Goal: Obtain resource: Download file/media

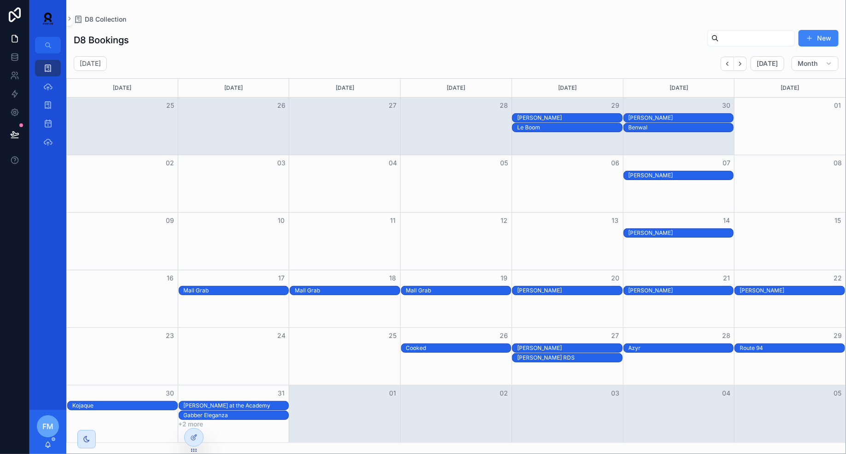
click at [40, 76] on div "D8 Collection" at bounding box center [47, 68] width 37 height 18
click at [41, 76] on link "D8 Collection" at bounding box center [48, 68] width 26 height 17
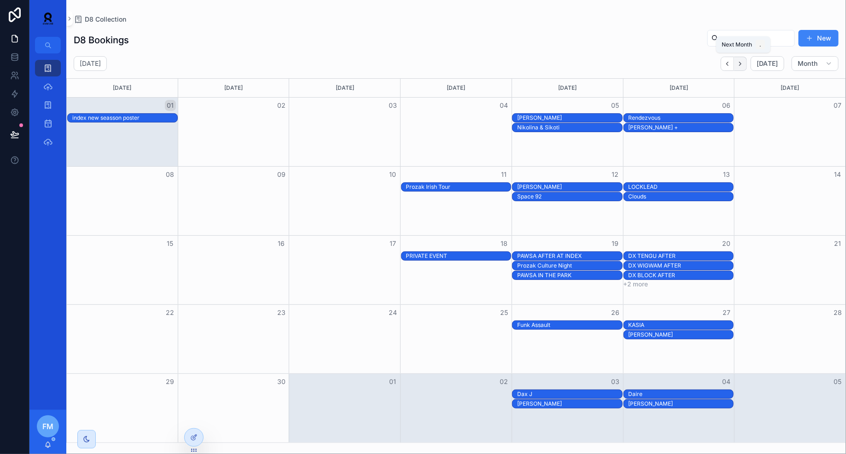
click at [741, 62] on icon "Next" at bounding box center [740, 63] width 7 height 7
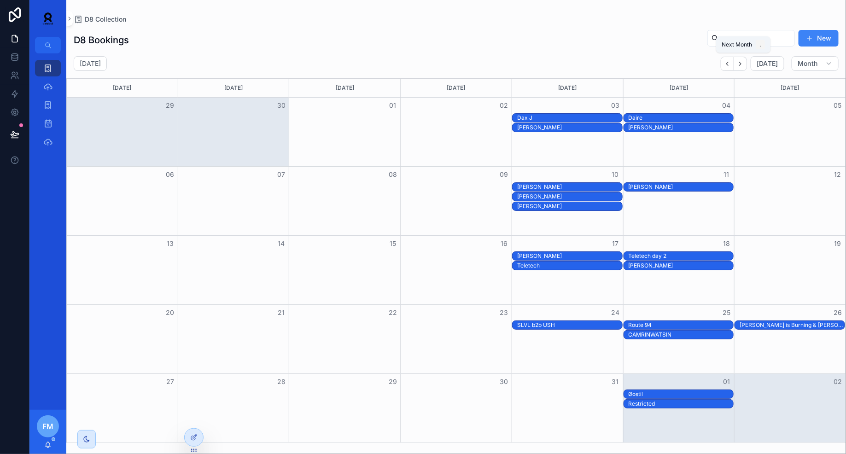
click at [741, 62] on icon "Next" at bounding box center [740, 63] width 7 height 7
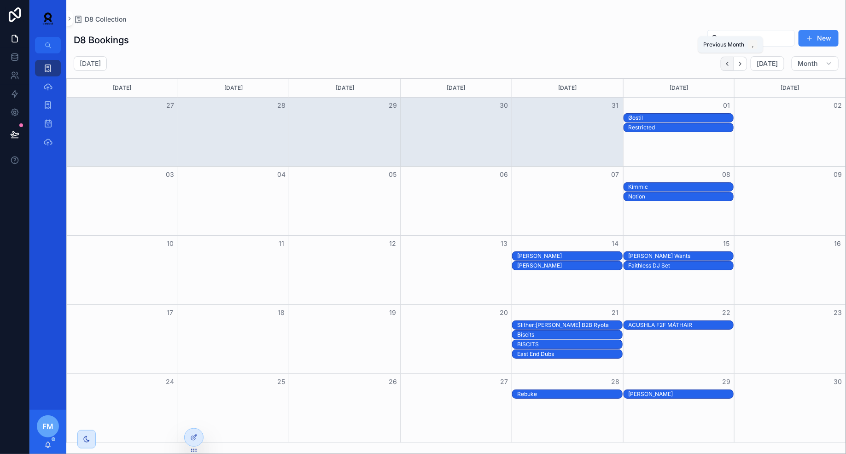
click at [729, 64] on icon "Back" at bounding box center [727, 63] width 7 height 7
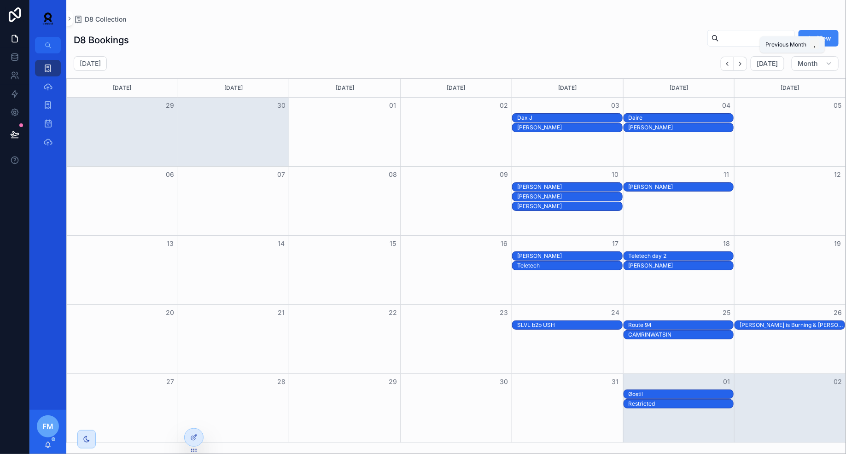
click at [729, 64] on icon "Back" at bounding box center [727, 63] width 7 height 7
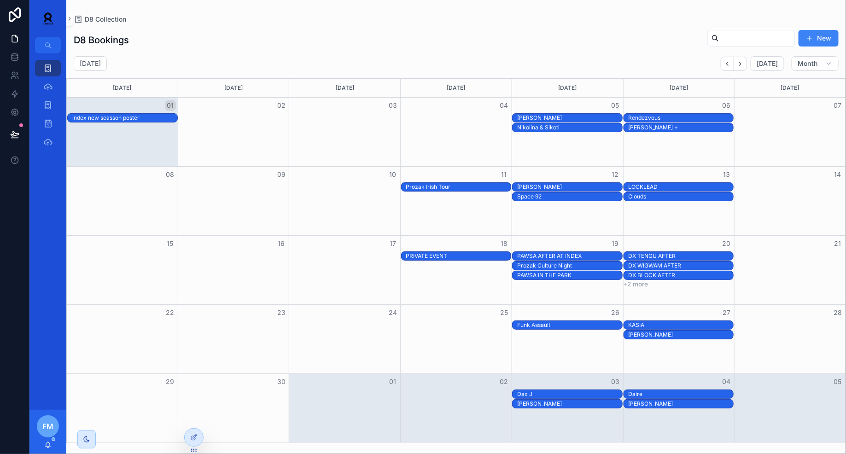
click at [659, 252] on div "DX TENGU AFTER" at bounding box center [681, 255] width 105 height 7
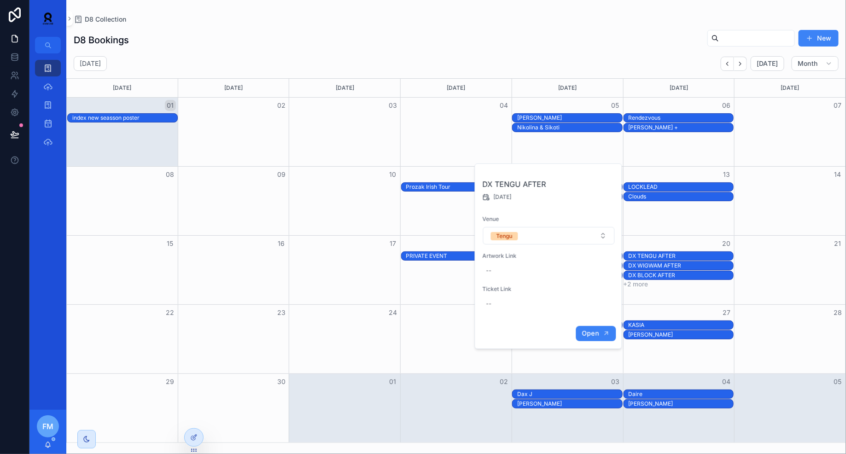
click at [592, 336] on span "Open" at bounding box center [590, 333] width 17 height 8
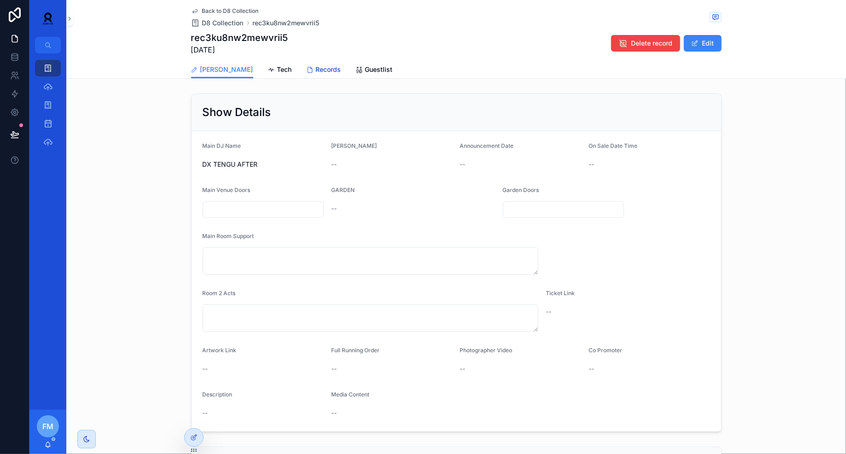
click at [307, 71] on icon "scrollable content" at bounding box center [310, 69] width 7 height 7
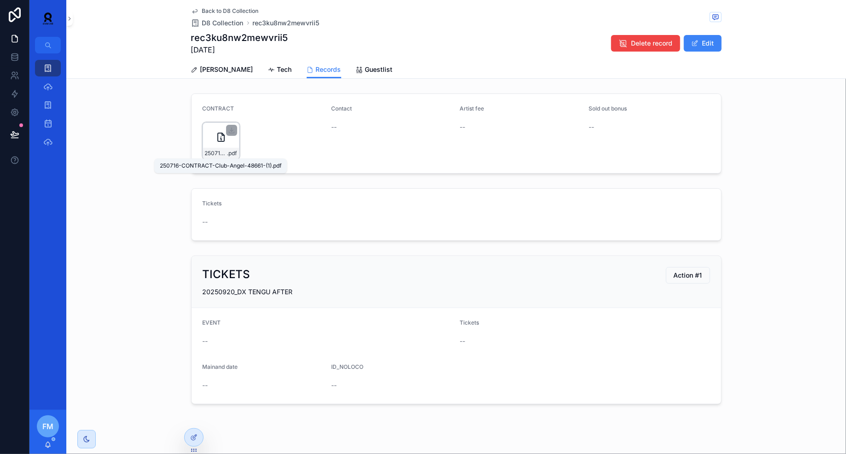
click at [209, 149] on div "250716-CONTRACT-Club-Angel-48661-(1) .pdf" at bounding box center [221, 153] width 36 height 11
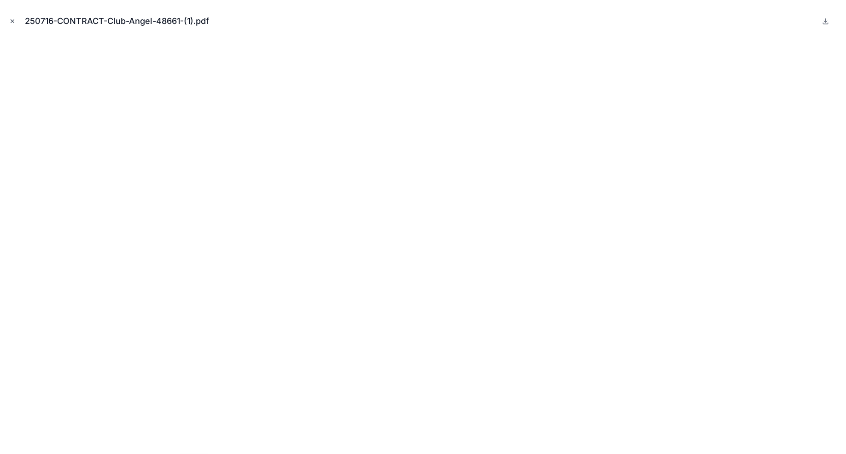
click at [14, 18] on icon "Close modal" at bounding box center [12, 21] width 6 height 6
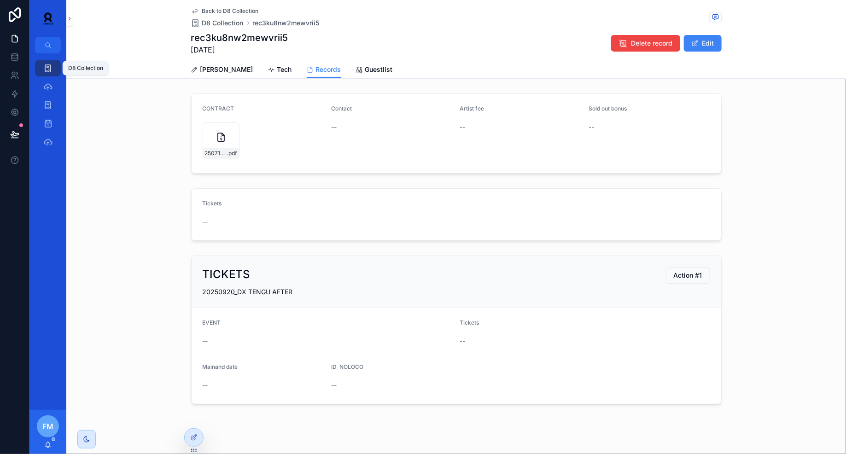
click at [48, 67] on icon "scrollable content" at bounding box center [47, 68] width 9 height 9
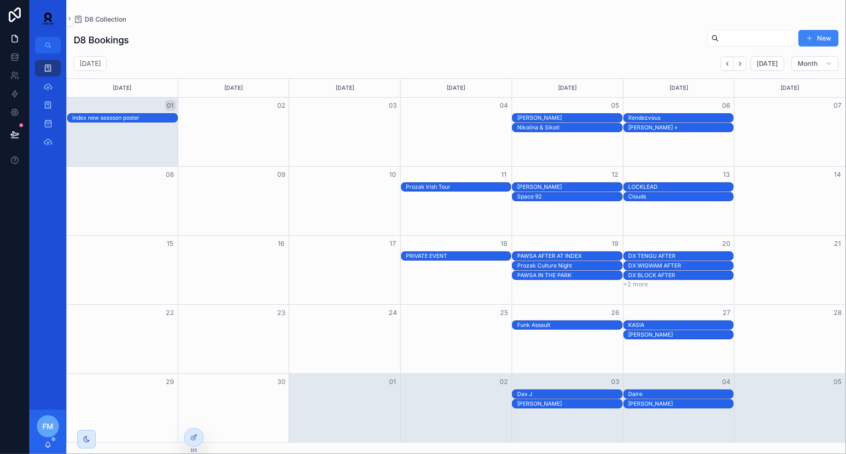
click at [646, 272] on div "DX BLOCK AFTER" at bounding box center [681, 275] width 105 height 7
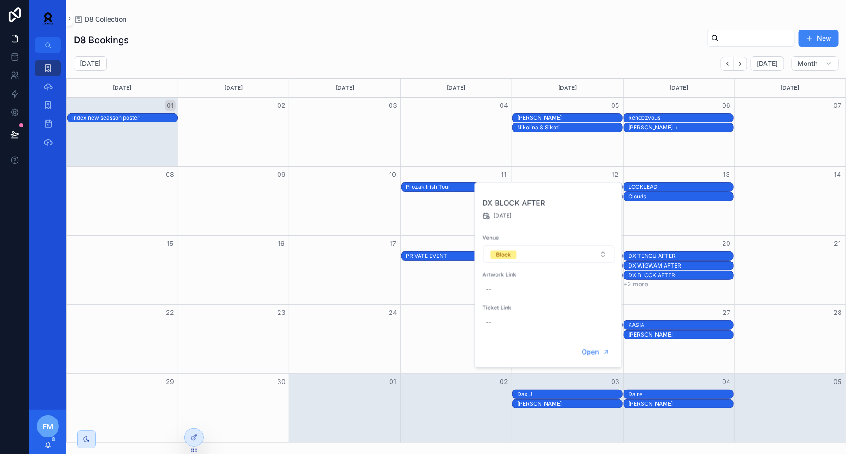
click at [645, 265] on div "DX WIGWAM AFTER" at bounding box center [681, 265] width 105 height 7
click at [599, 343] on span "Open" at bounding box center [590, 343] width 17 height 8
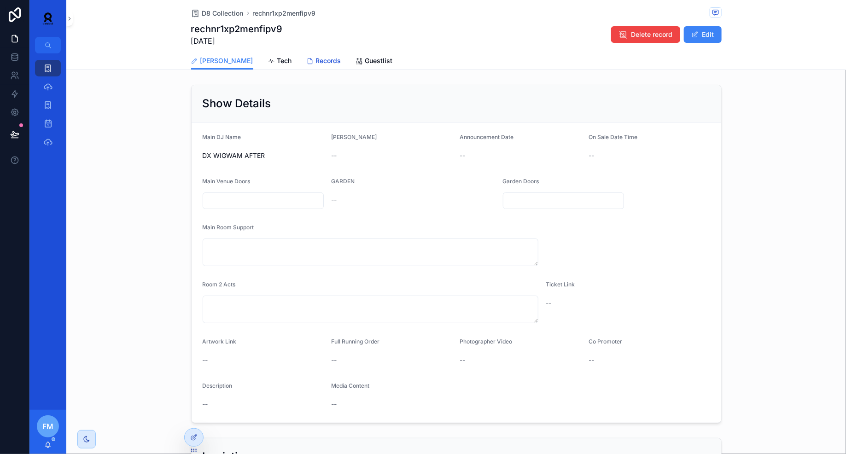
click at [316, 59] on span "Records" at bounding box center [328, 60] width 25 height 9
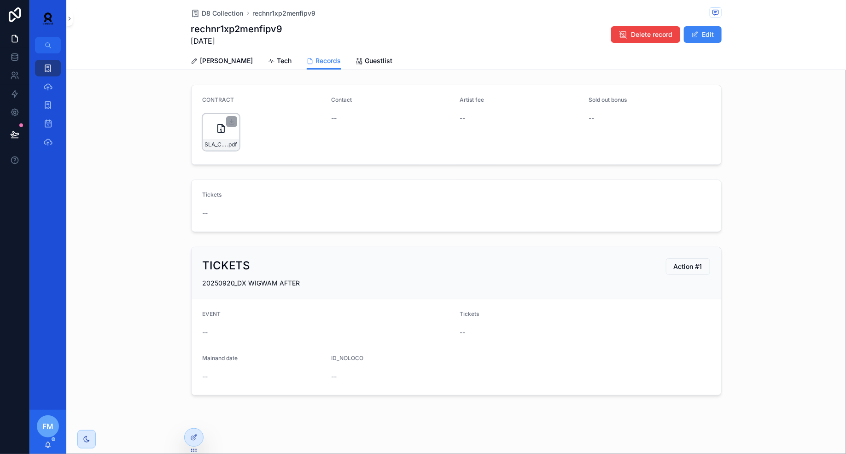
click at [209, 137] on div "SLA_C25-000424-[en]-(1) .pdf" at bounding box center [221, 132] width 37 height 37
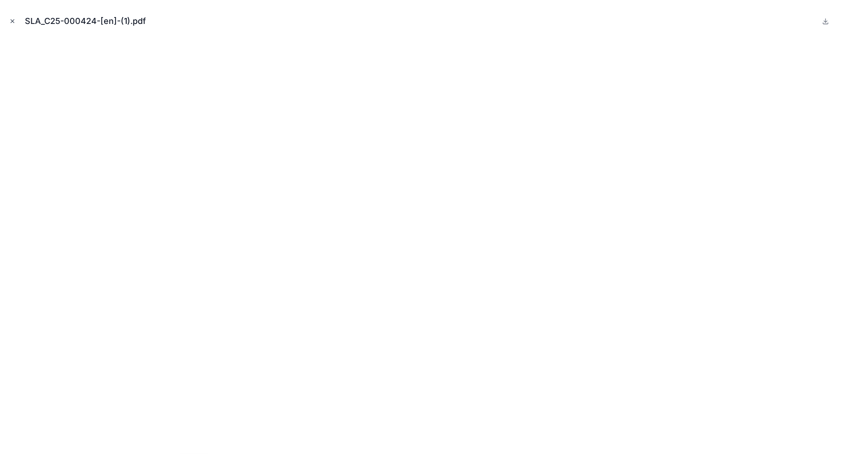
click at [13, 19] on icon "Close modal" at bounding box center [12, 21] width 6 height 6
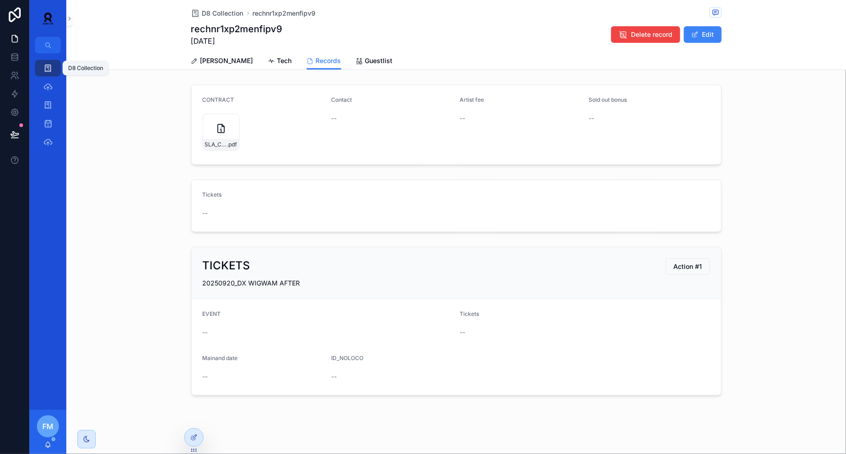
click at [54, 67] on div "D8 Collection" at bounding box center [48, 68] width 15 height 15
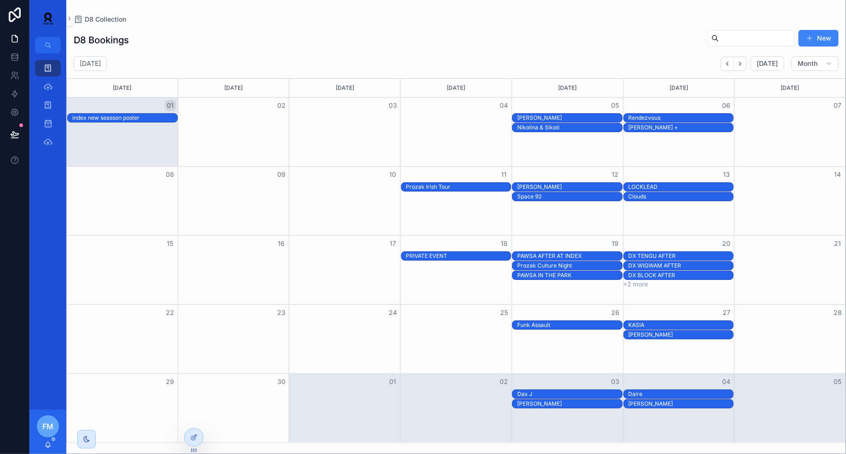
click at [644, 282] on button "+2 more" at bounding box center [636, 283] width 25 height 7
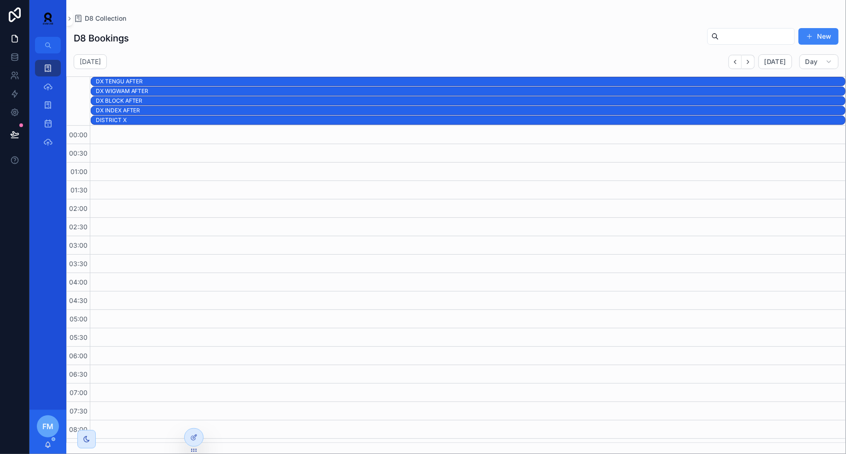
click at [177, 107] on div "DX INDEX AFTER" at bounding box center [470, 110] width 749 height 7
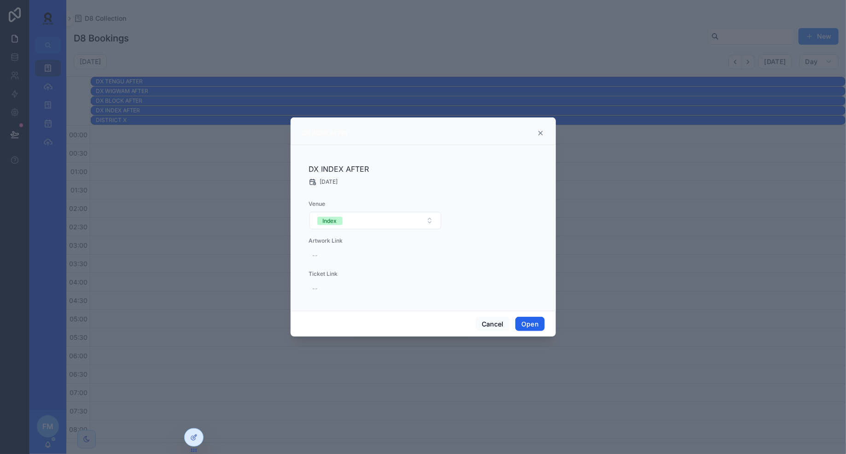
click at [528, 323] on button "Open" at bounding box center [529, 324] width 29 height 15
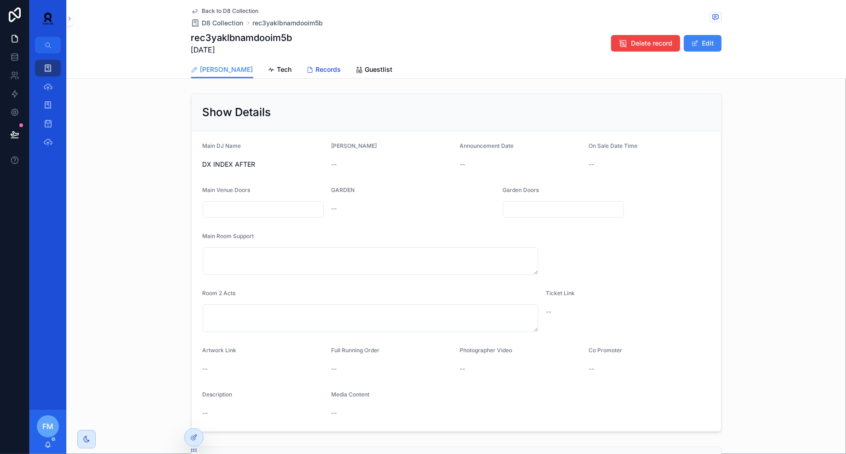
click at [316, 71] on span "Records" at bounding box center [328, 69] width 25 height 9
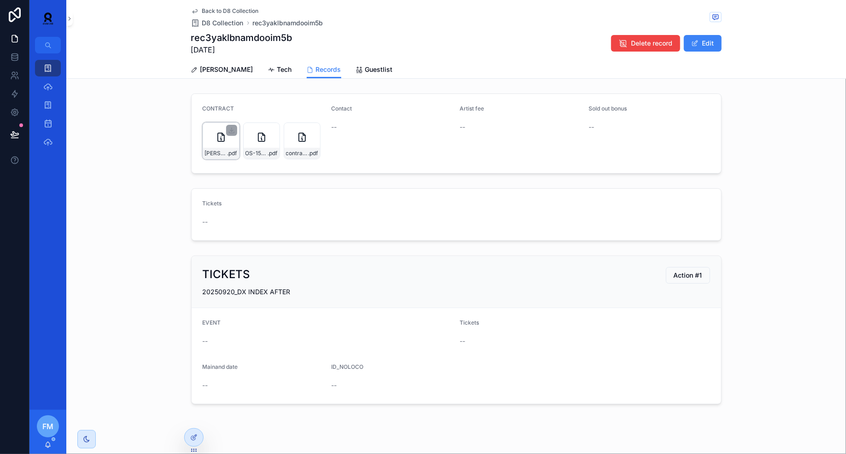
click at [213, 148] on div "[PERSON_NAME]---20.09.2025---Index---Contract-(2)-(2) .pdf" at bounding box center [221, 153] width 36 height 11
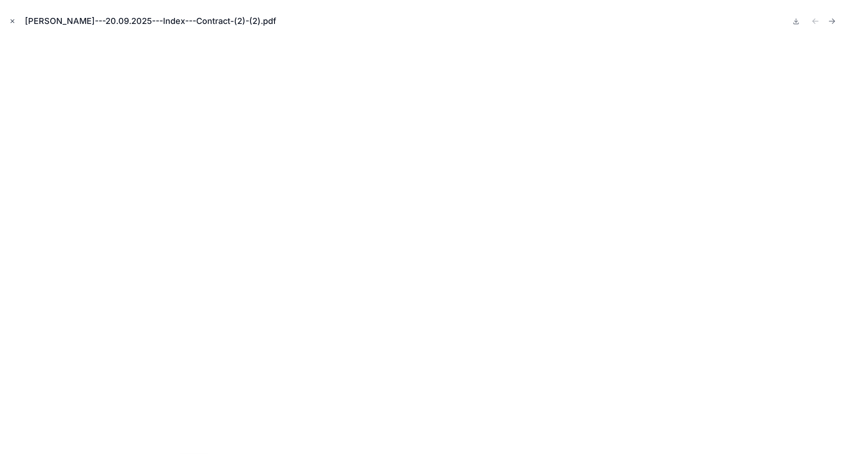
click at [15, 23] on icon "Close modal" at bounding box center [12, 21] width 6 height 6
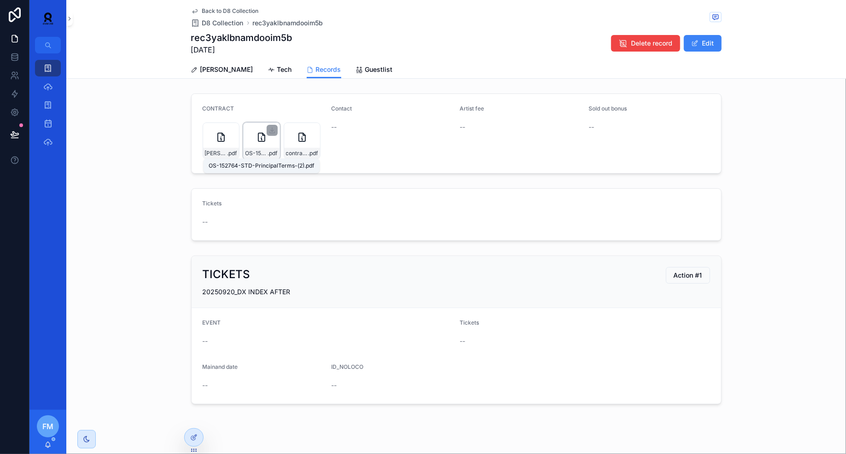
click at [259, 153] on span "OS-152764-STD-PrincipalTerms-(2)" at bounding box center [256, 153] width 23 height 7
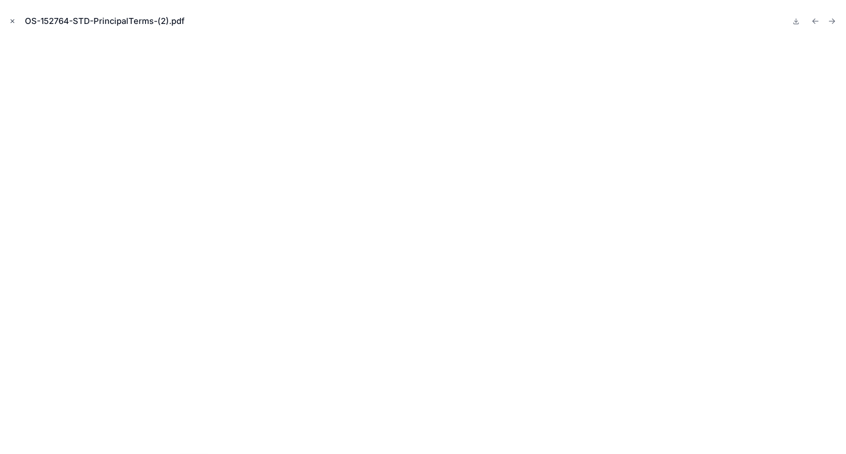
click at [14, 25] on button "Close modal" at bounding box center [12, 21] width 10 height 10
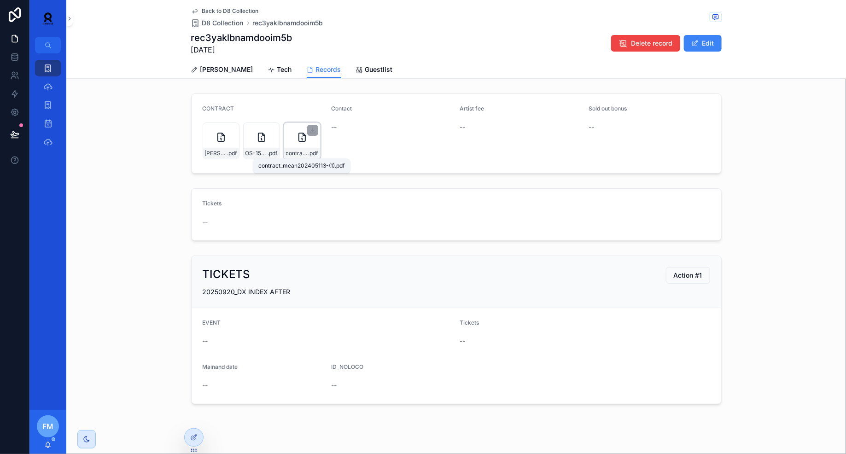
click at [298, 154] on span "contract_mean202405113-(1)" at bounding box center [297, 153] width 23 height 7
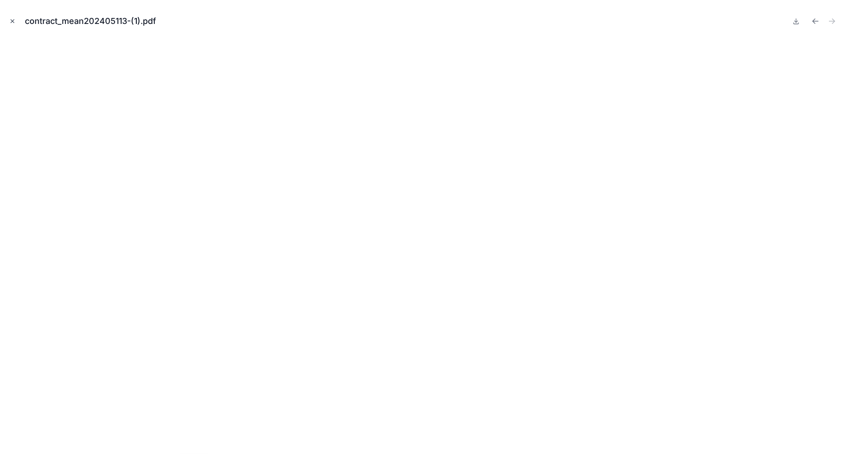
click at [10, 22] on icon "Close modal" at bounding box center [12, 21] width 6 height 6
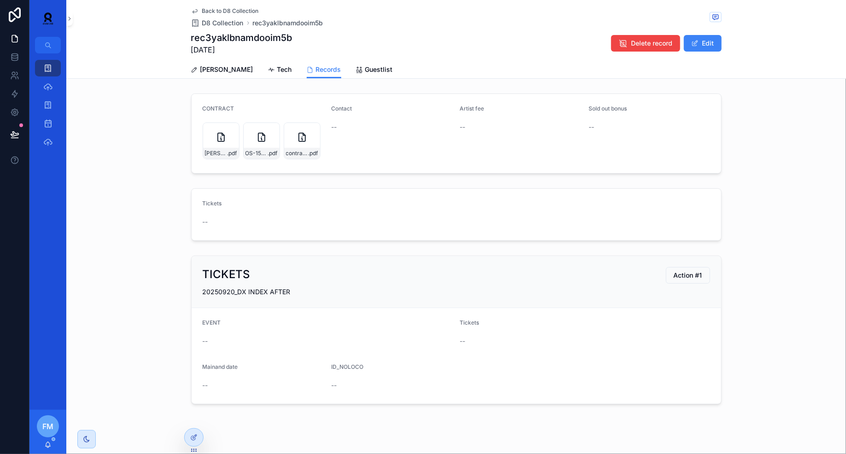
click at [117, 65] on div "[PERSON_NAME] Tech Records Guestlist" at bounding box center [456, 69] width 769 height 17
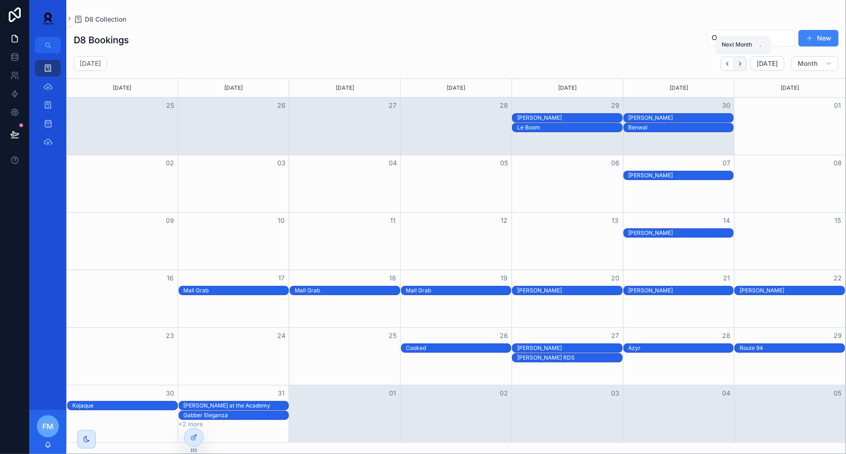
click at [739, 68] on button "Next" at bounding box center [740, 64] width 13 height 14
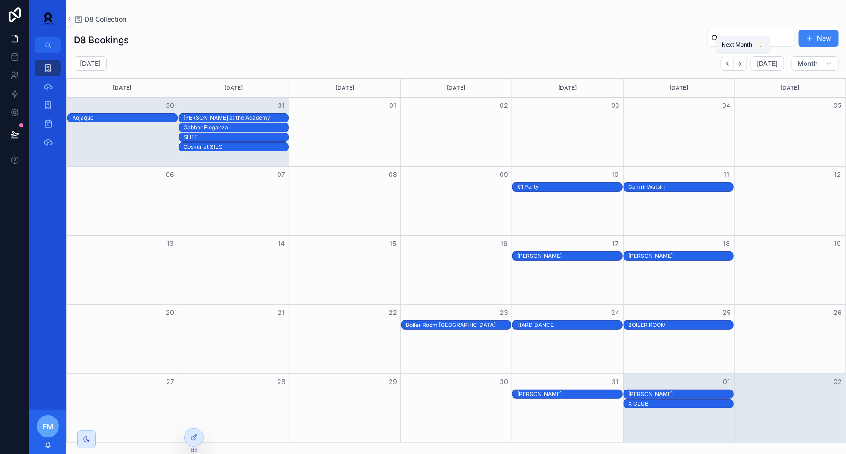
click at [739, 68] on button "Next" at bounding box center [740, 64] width 13 height 14
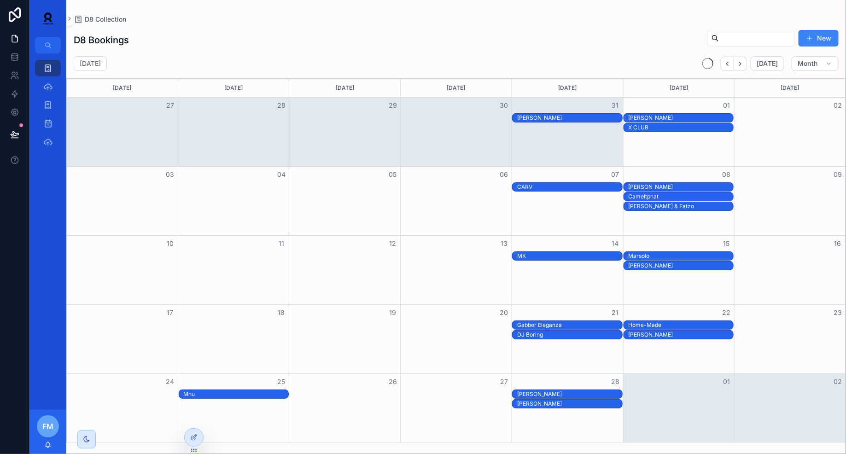
click at [739, 68] on button "Next" at bounding box center [740, 64] width 13 height 14
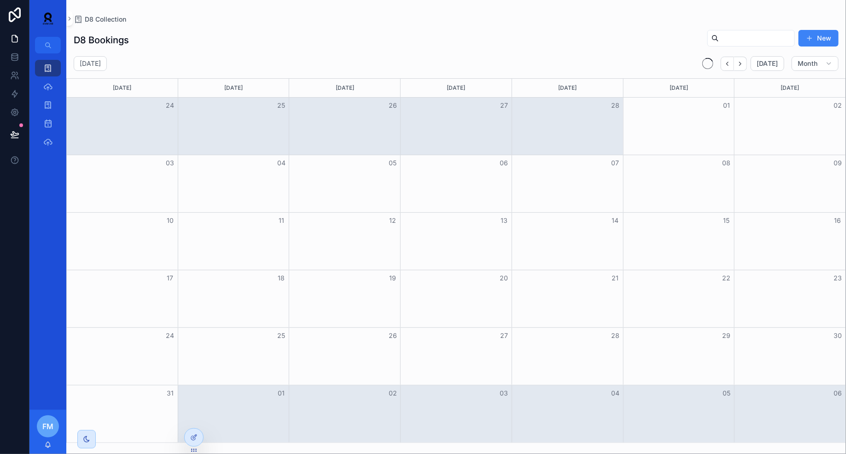
click at [739, 68] on button "Next" at bounding box center [740, 64] width 13 height 14
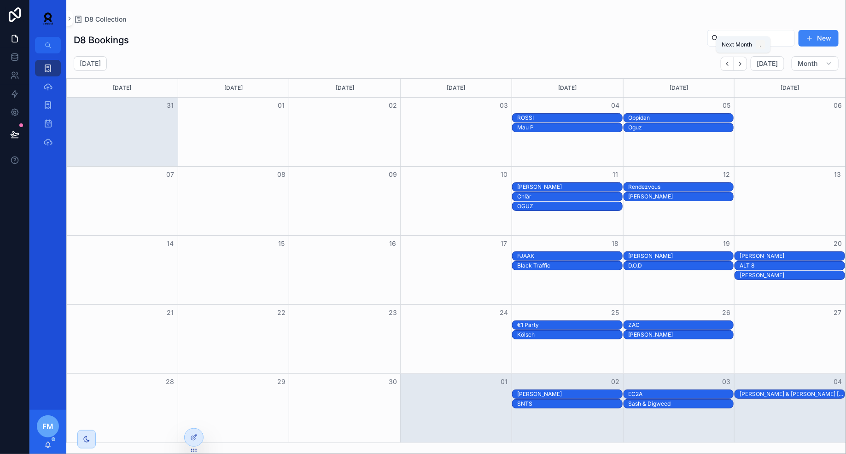
click at [739, 68] on button "Next" at bounding box center [740, 64] width 13 height 14
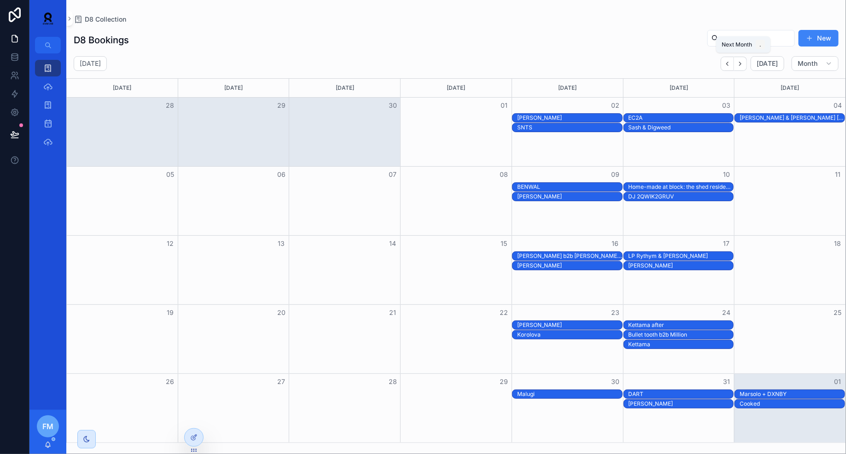
click at [739, 68] on button "Next" at bounding box center [740, 64] width 13 height 14
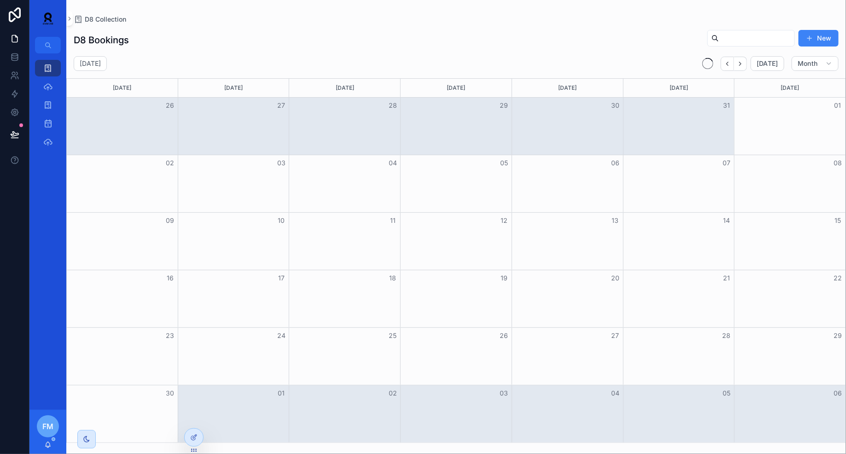
click at [739, 68] on button "Next" at bounding box center [740, 64] width 13 height 14
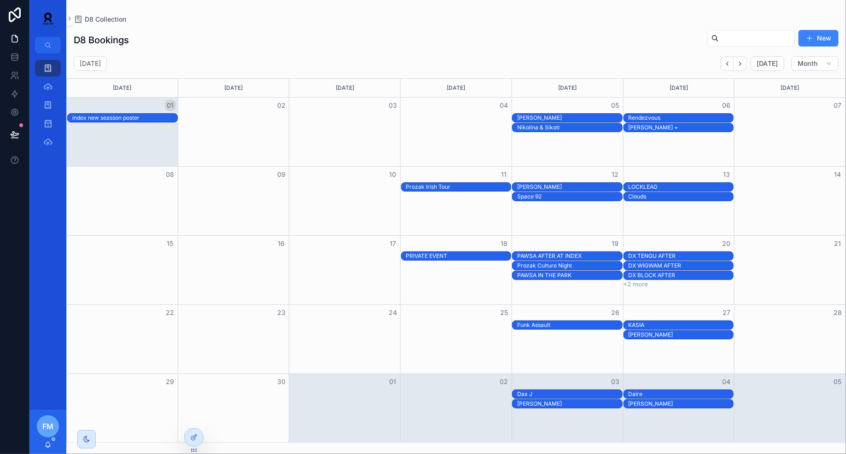
click at [591, 113] on div "[PERSON_NAME]" at bounding box center [567, 117] width 111 height 9
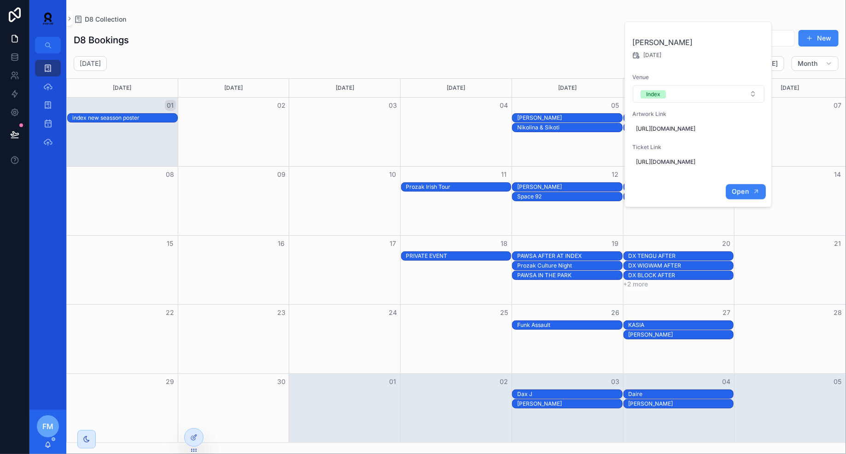
click at [747, 196] on span "Open" at bounding box center [740, 191] width 17 height 8
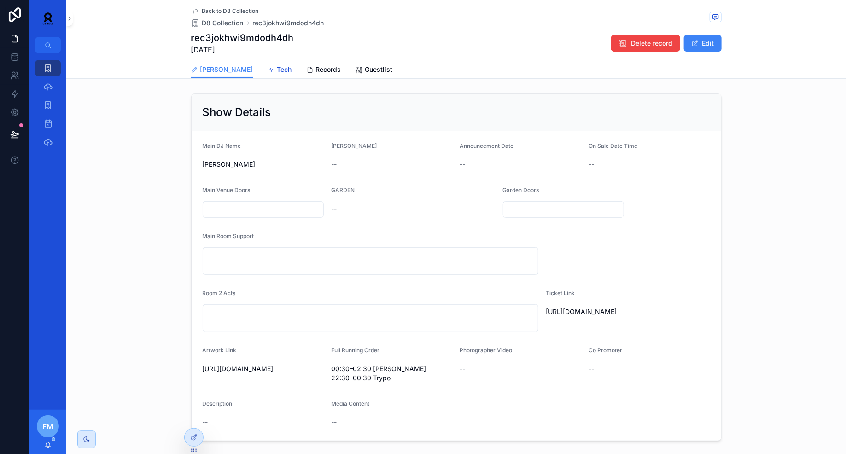
click at [277, 70] on span "Tech" at bounding box center [284, 69] width 15 height 9
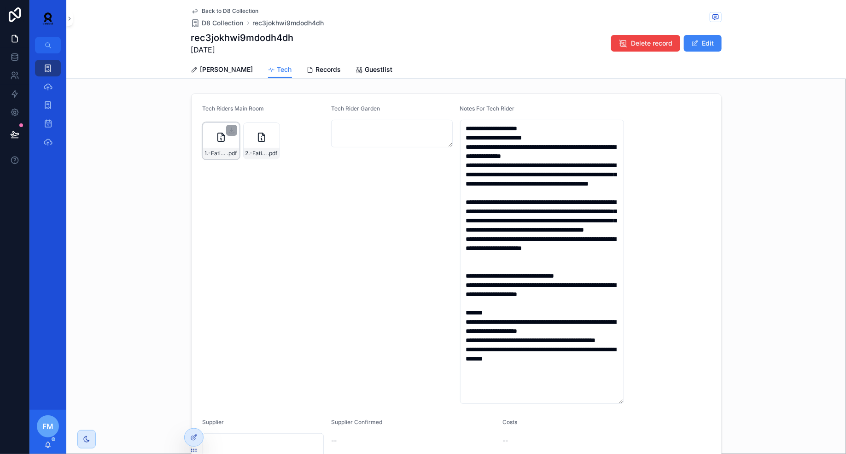
click at [217, 147] on div "1.-Fatima-Hajji-Technical-&-Hospitality-Rider-2025 .pdf" at bounding box center [221, 140] width 37 height 37
